Goal: Task Accomplishment & Management: Manage account settings

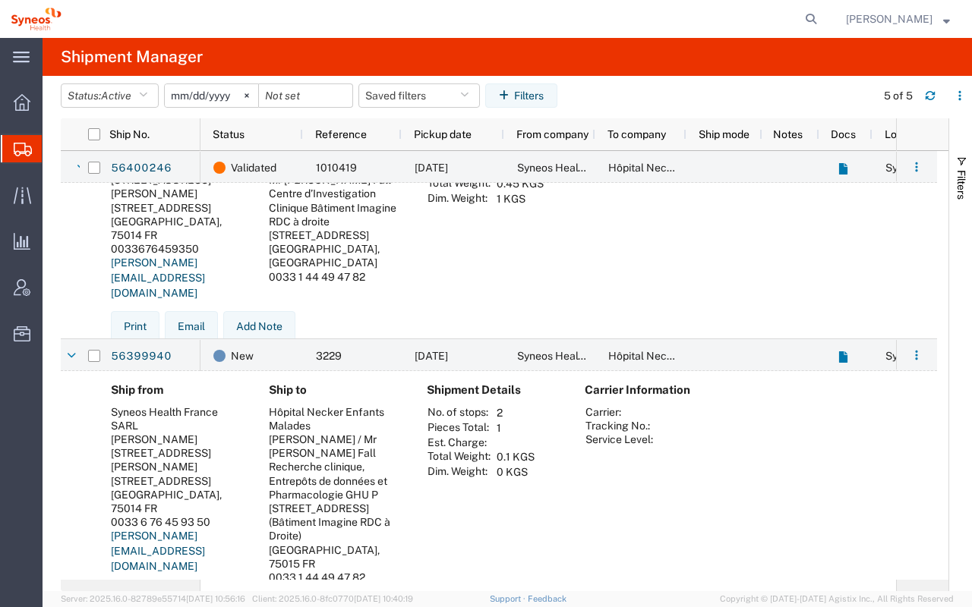
scroll to position [384, 0]
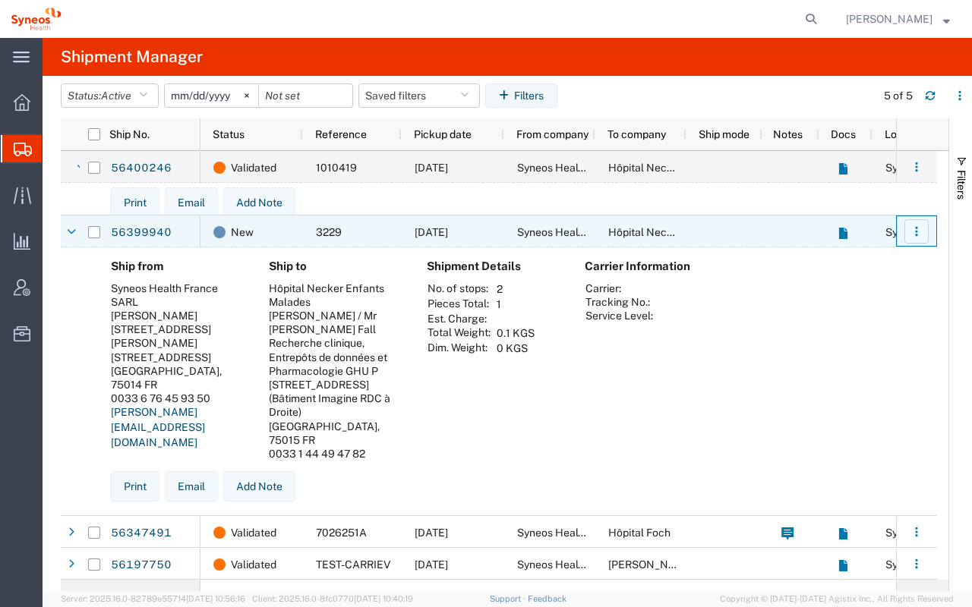
click at [922, 235] on button "button" at bounding box center [916, 231] width 24 height 24
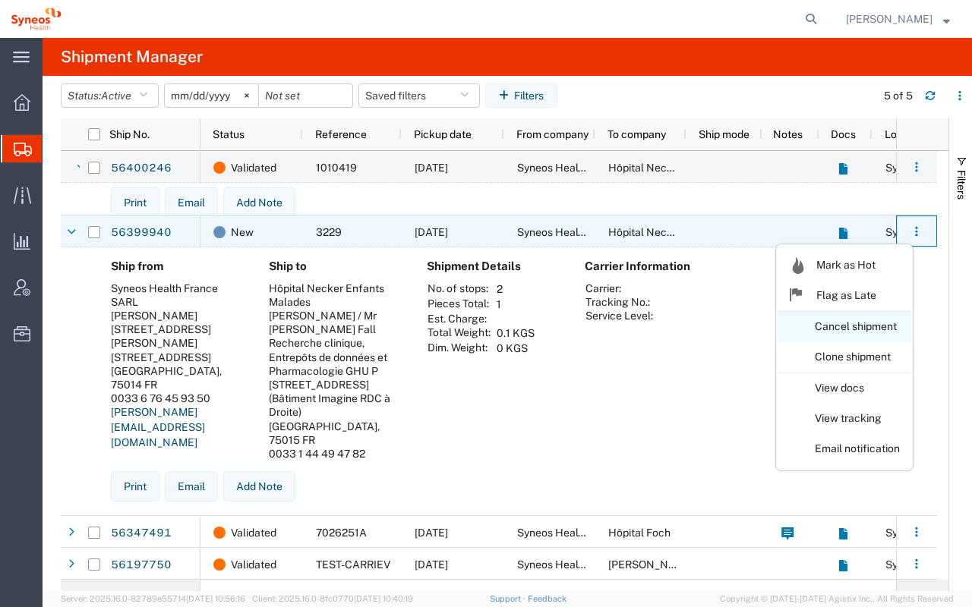
click at [844, 330] on link "Cancel shipment" at bounding box center [844, 327] width 135 height 27
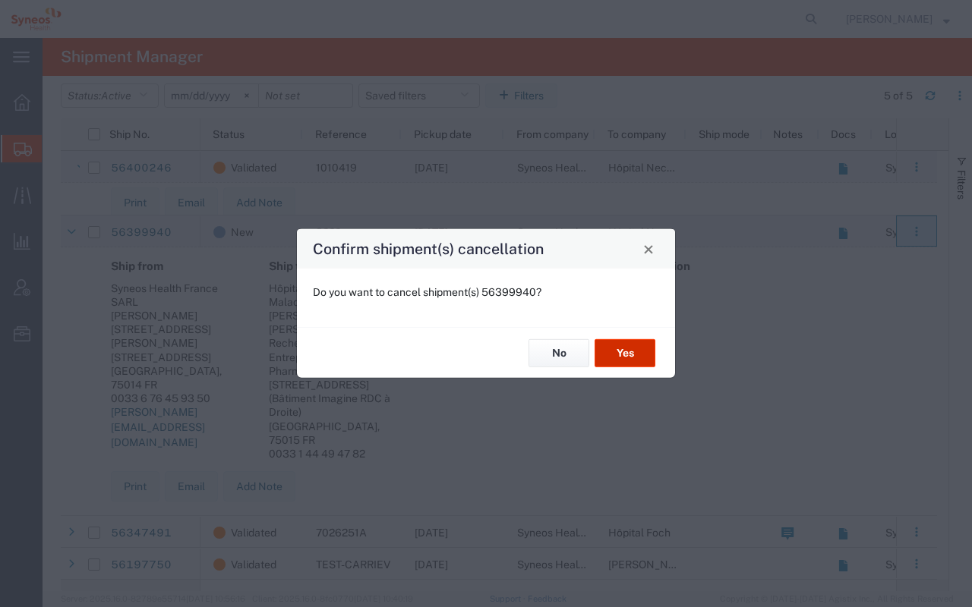
click at [640, 353] on button "Yes" at bounding box center [625, 353] width 61 height 28
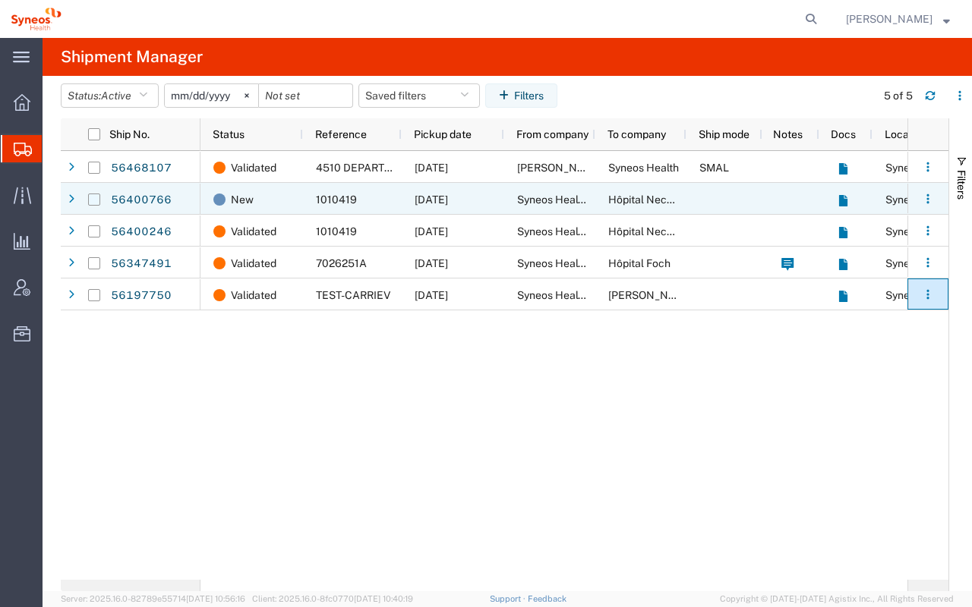
click at [90, 205] on input "Press Space to toggle row selection (unchecked)" at bounding box center [94, 200] width 12 height 12
checkbox input "true"
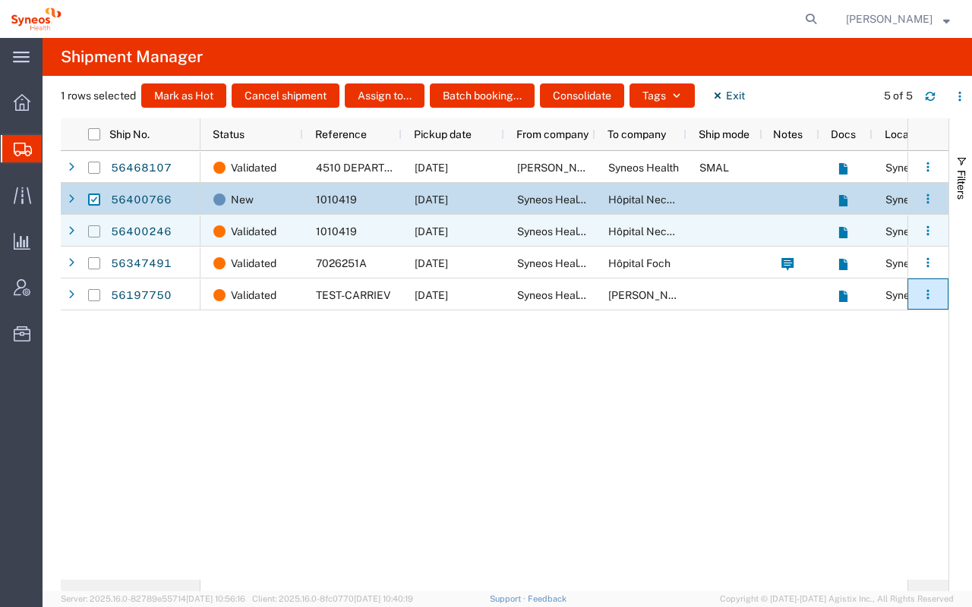
click at [92, 231] on input "Press Space to toggle row selection (unchecked)" at bounding box center [94, 232] width 12 height 12
checkbox input "true"
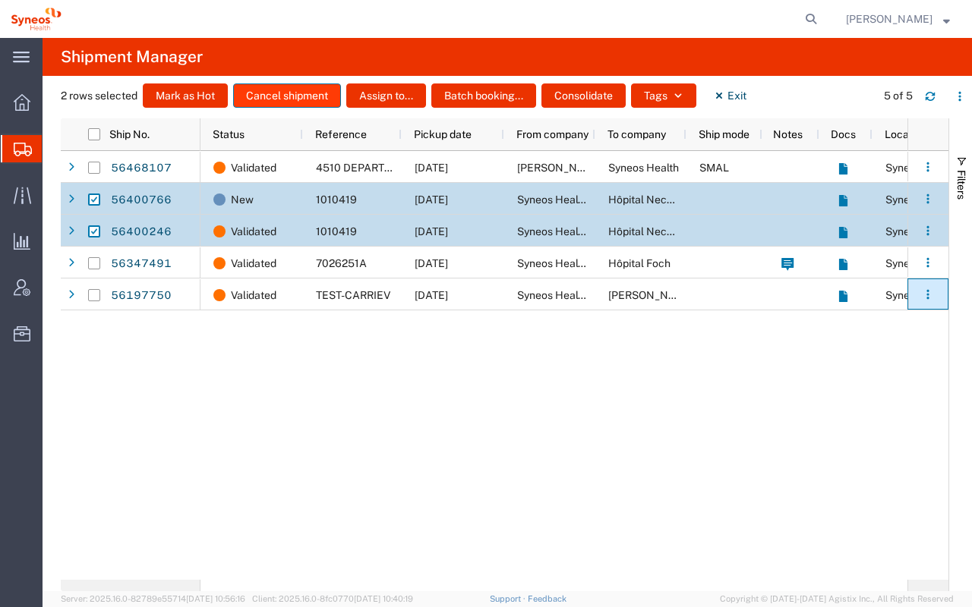
click at [311, 98] on button "Cancel shipment" at bounding box center [287, 96] width 108 height 24
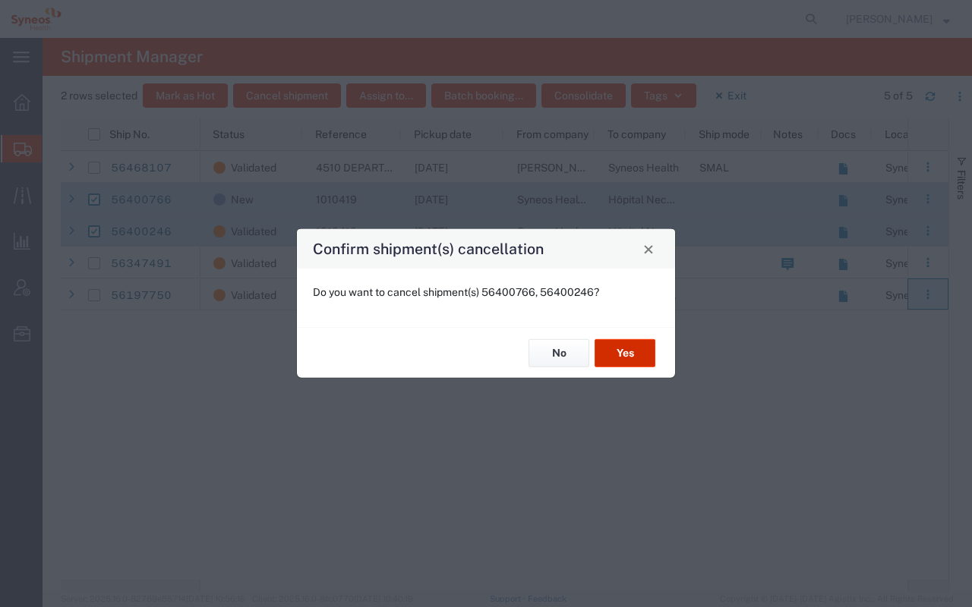
click at [623, 350] on button "Yes" at bounding box center [625, 353] width 61 height 28
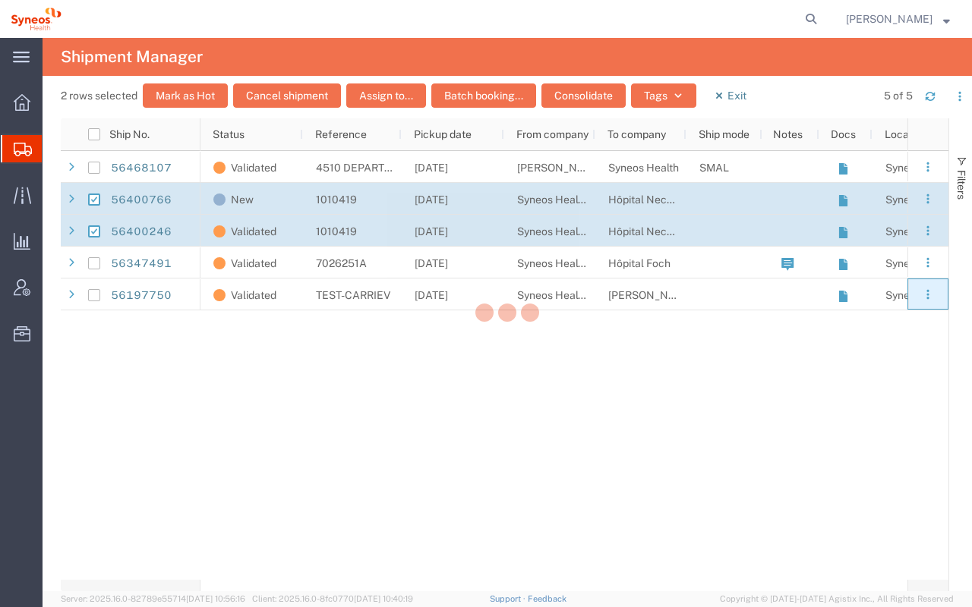
checkbox input "false"
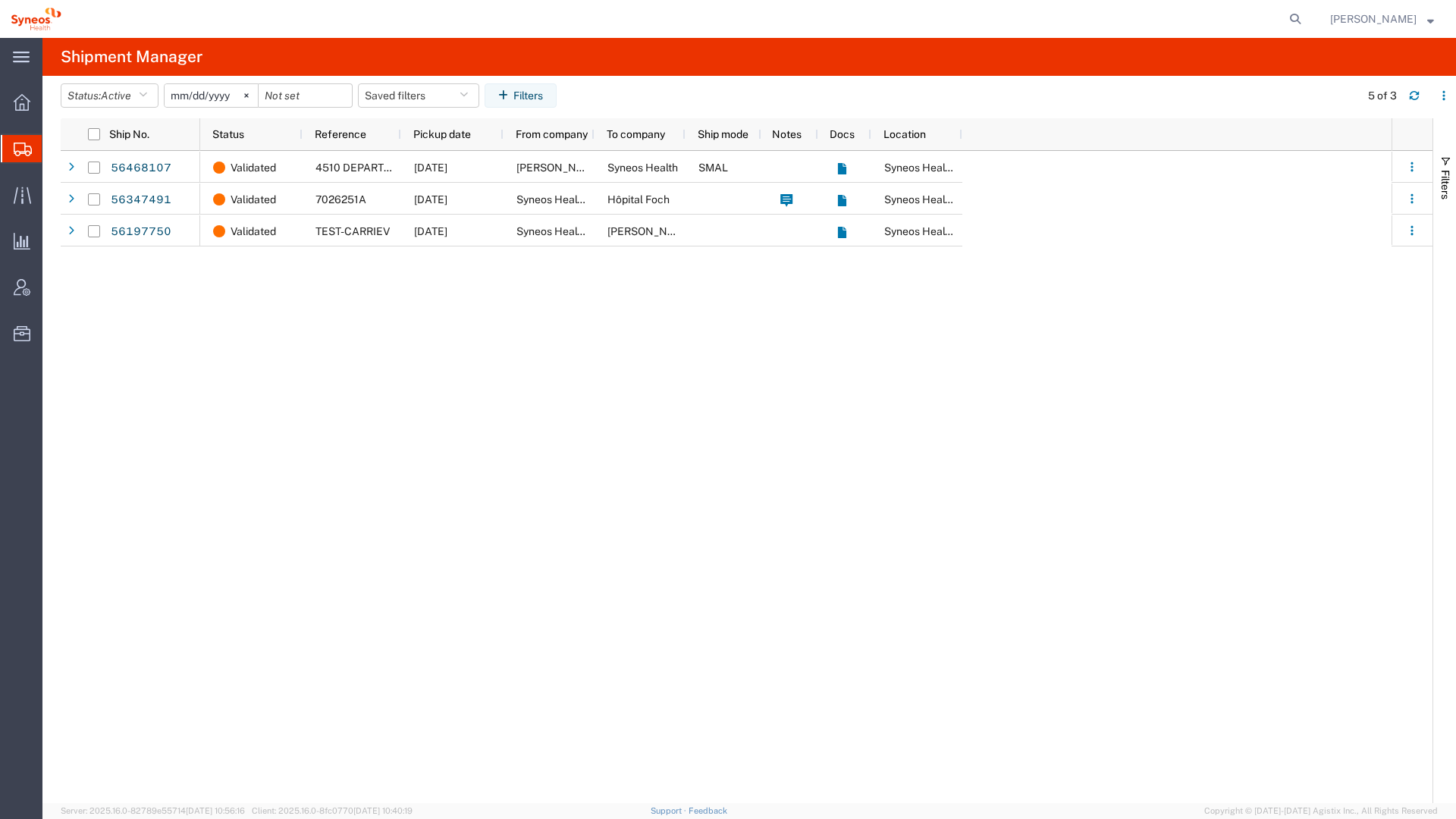
click at [10, 156] on div at bounding box center [22, 148] width 43 height 27
